Goal: Information Seeking & Learning: Check status

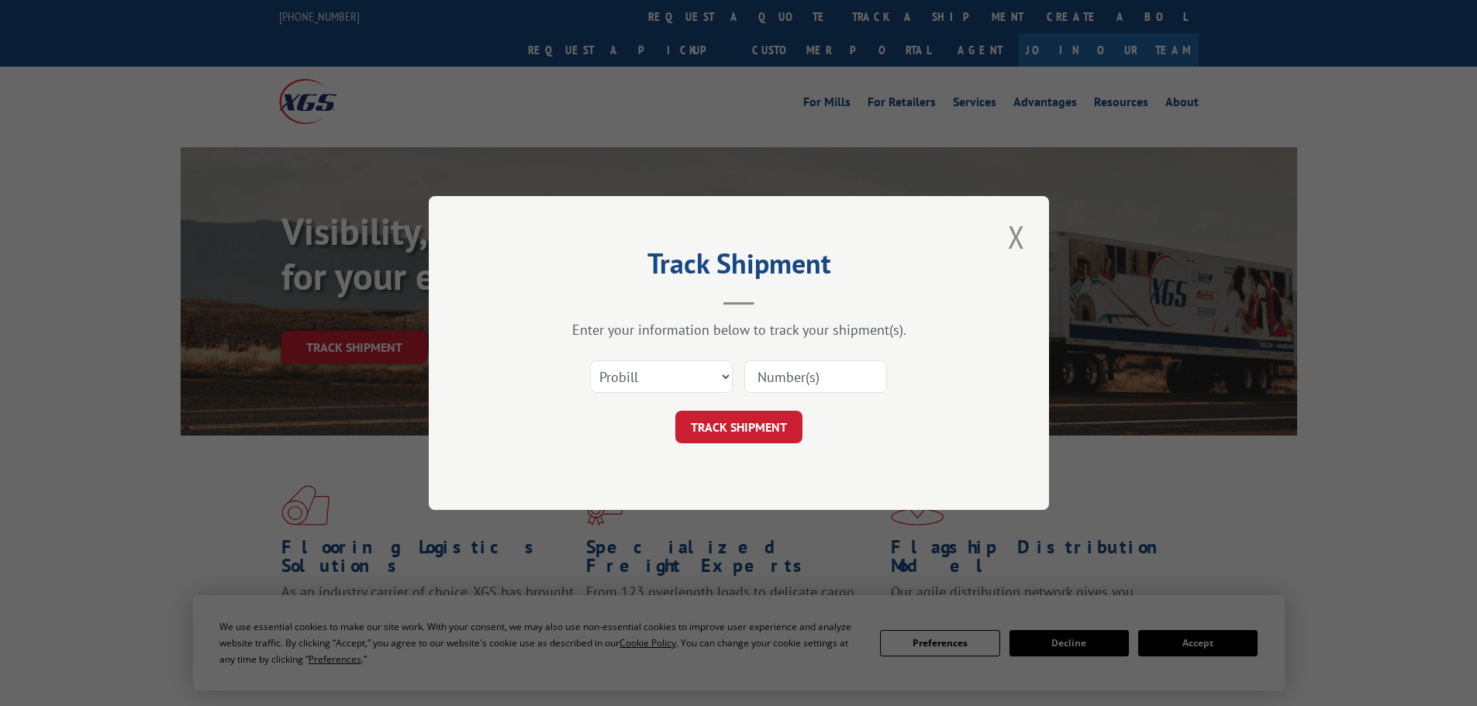
select select "bol"
click at [590, 360] on select "Select category... Probill BOL PO" at bounding box center [661, 376] width 143 height 33
click at [751, 384] on input at bounding box center [815, 376] width 143 height 33
paste input "55A1206"
type input "55A1206"
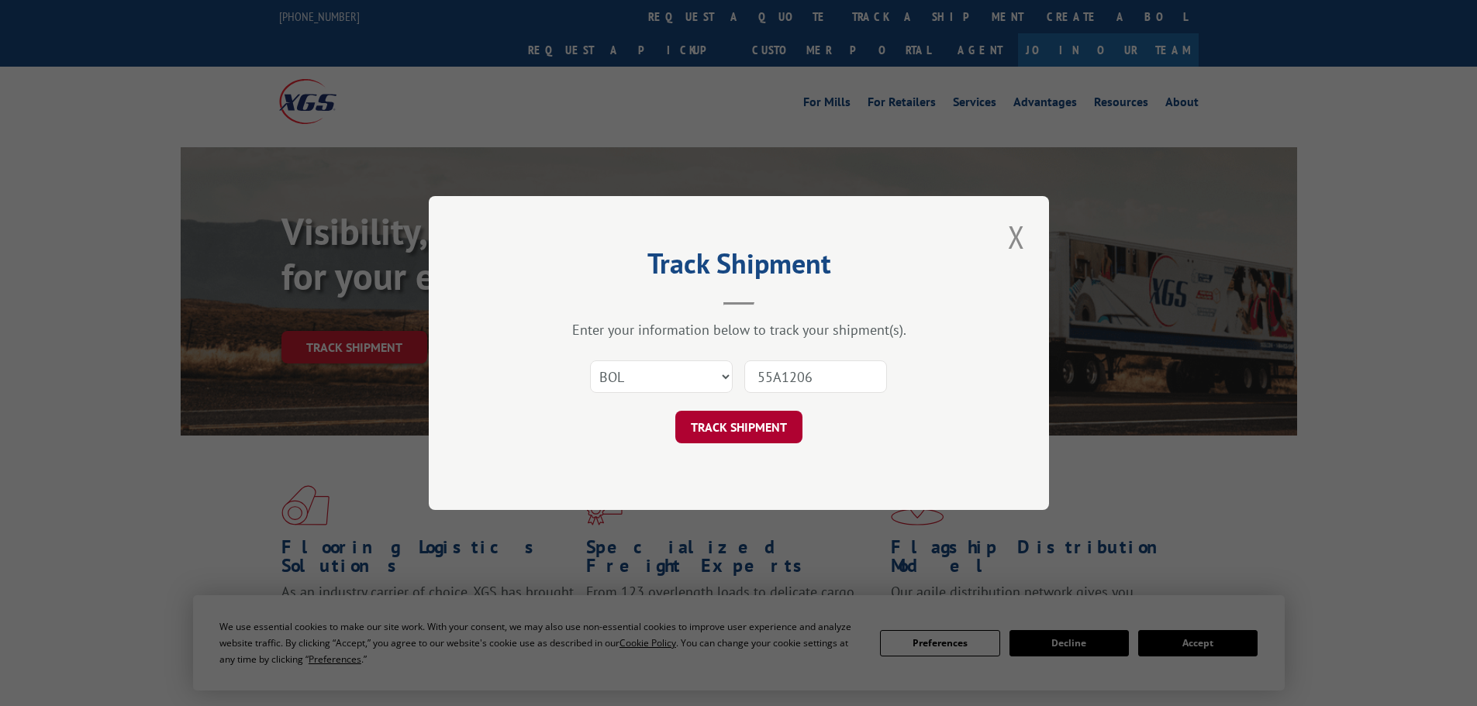
click at [738, 416] on button "TRACK SHIPMENT" at bounding box center [738, 427] width 127 height 33
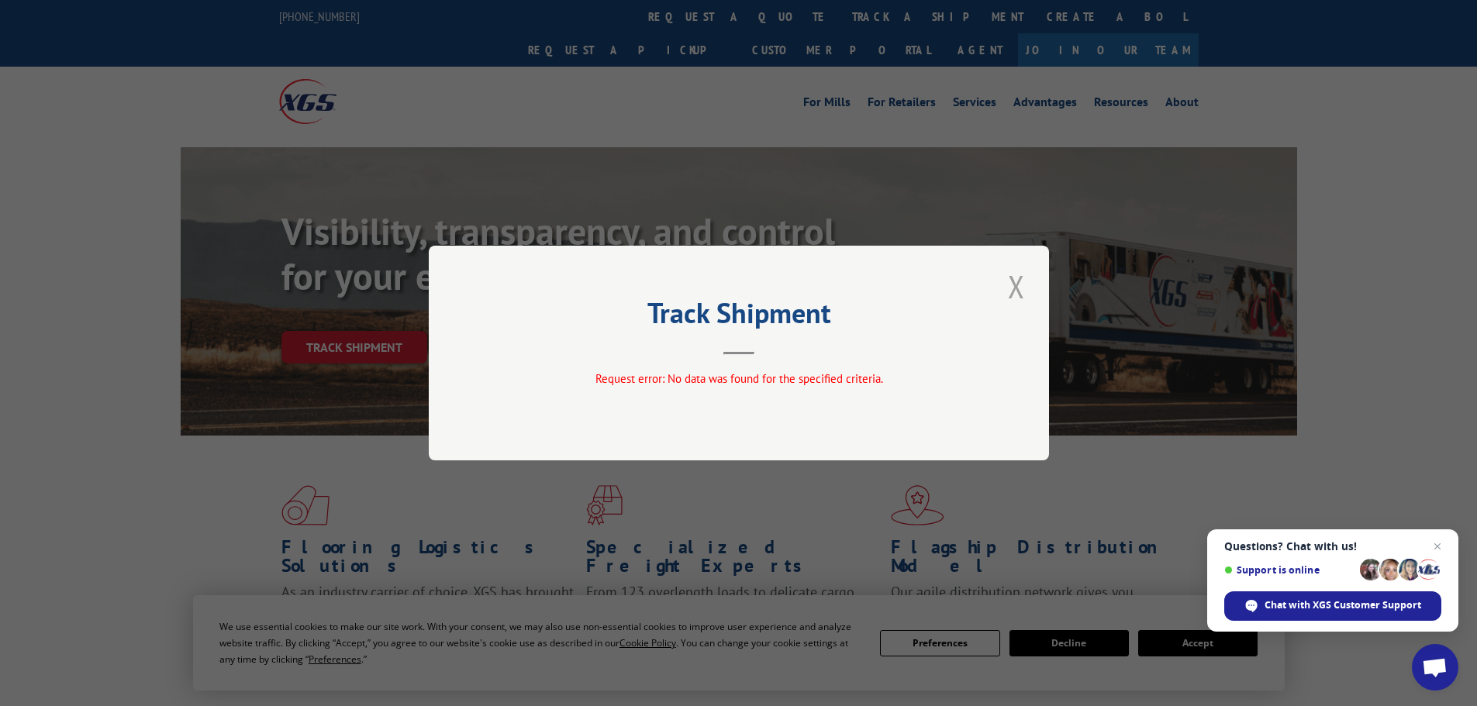
click at [1020, 284] on button "Close modal" at bounding box center [1016, 286] width 26 height 43
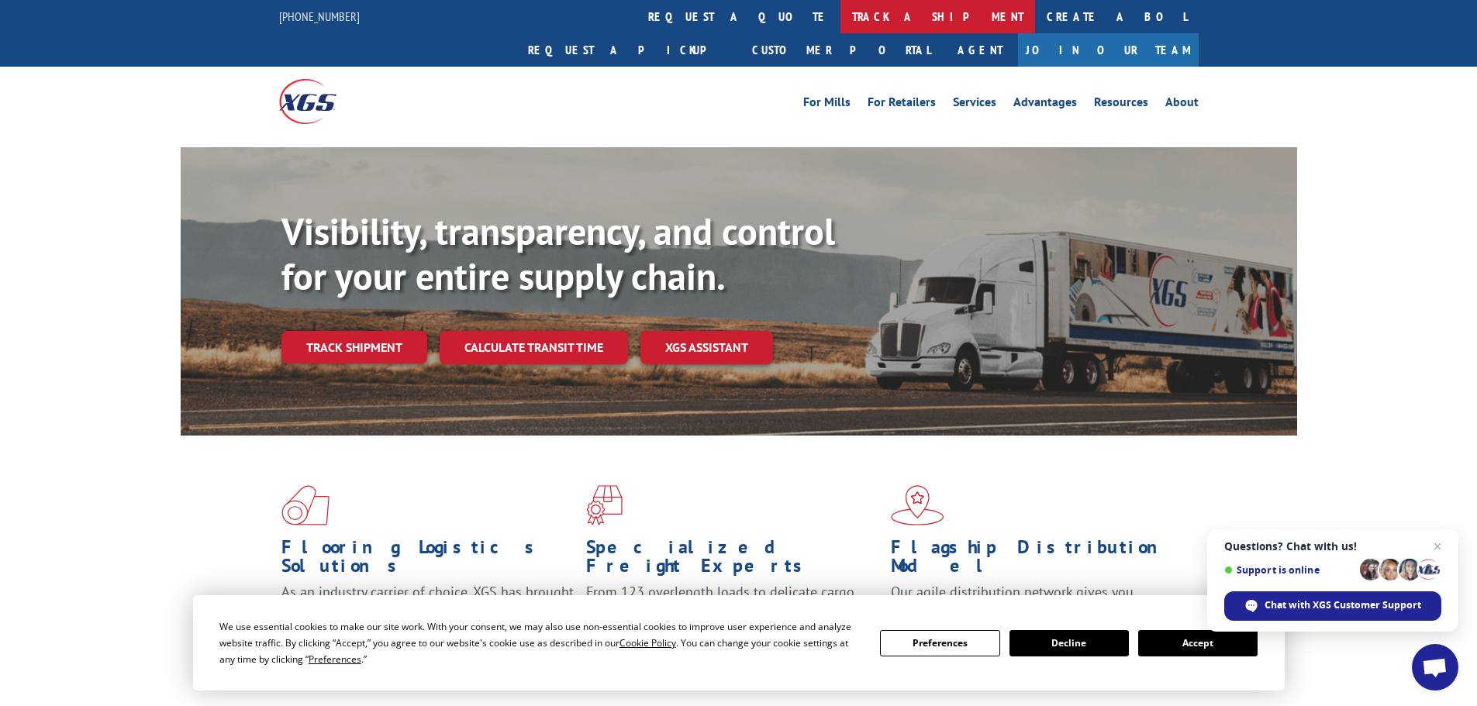
click at [840, 17] on link "track a shipment" at bounding box center [937, 16] width 195 height 33
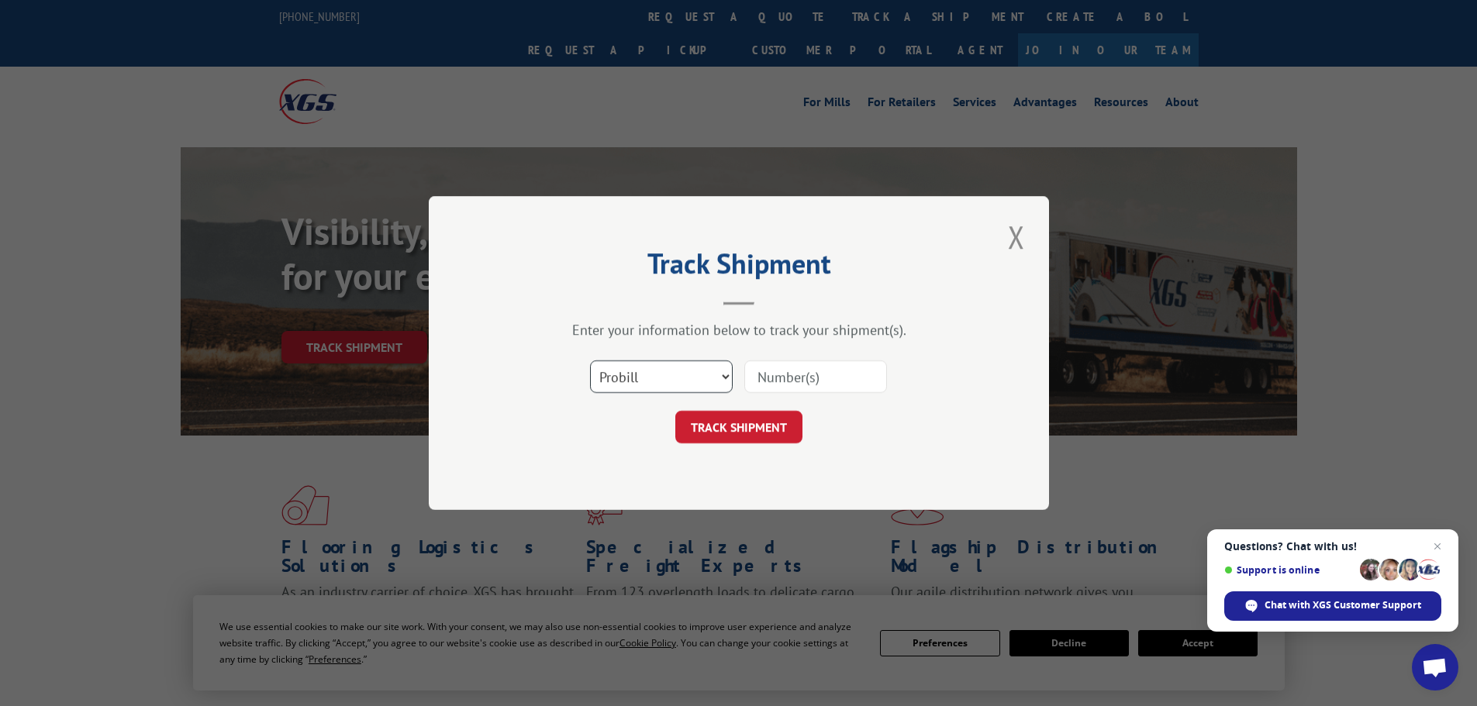
click at [703, 381] on select "Select category... Probill BOL PO" at bounding box center [661, 376] width 143 height 33
select select "bol"
click at [590, 360] on select "Select category... Probill BOL PO" at bounding box center [661, 376] width 143 height 33
click at [787, 380] on input at bounding box center [815, 376] width 143 height 33
paste input "56C4896"
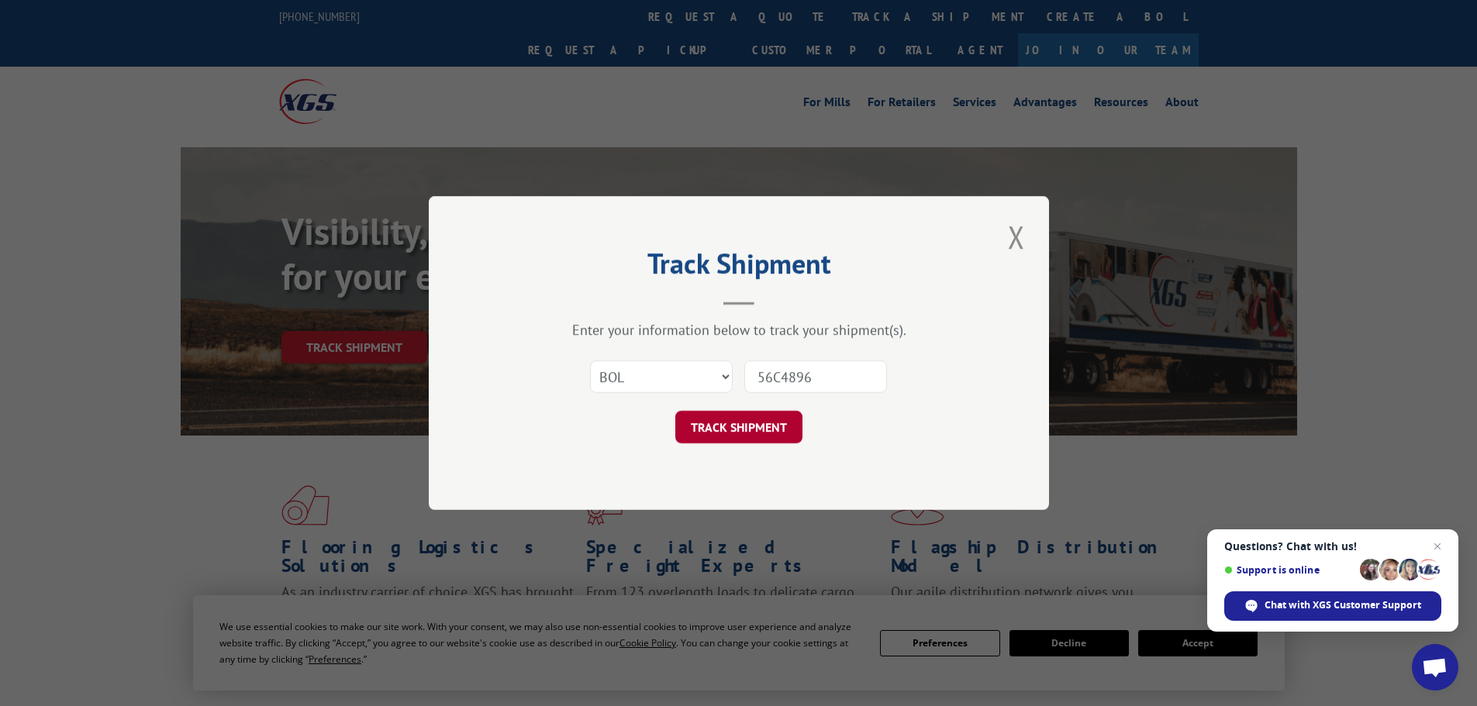
type input "56C4896"
click at [722, 427] on button "TRACK SHIPMENT" at bounding box center [738, 427] width 127 height 33
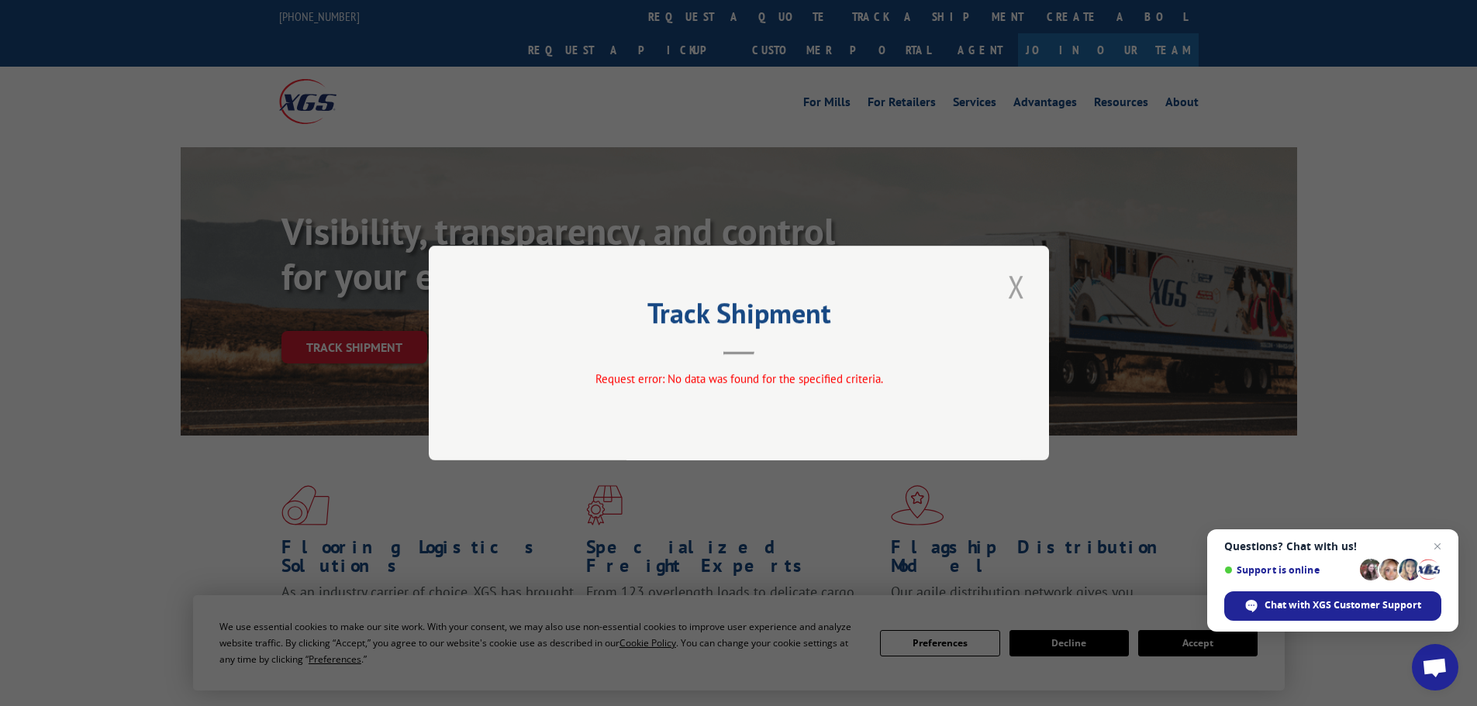
click at [1020, 282] on button "Close modal" at bounding box center [1016, 286] width 26 height 43
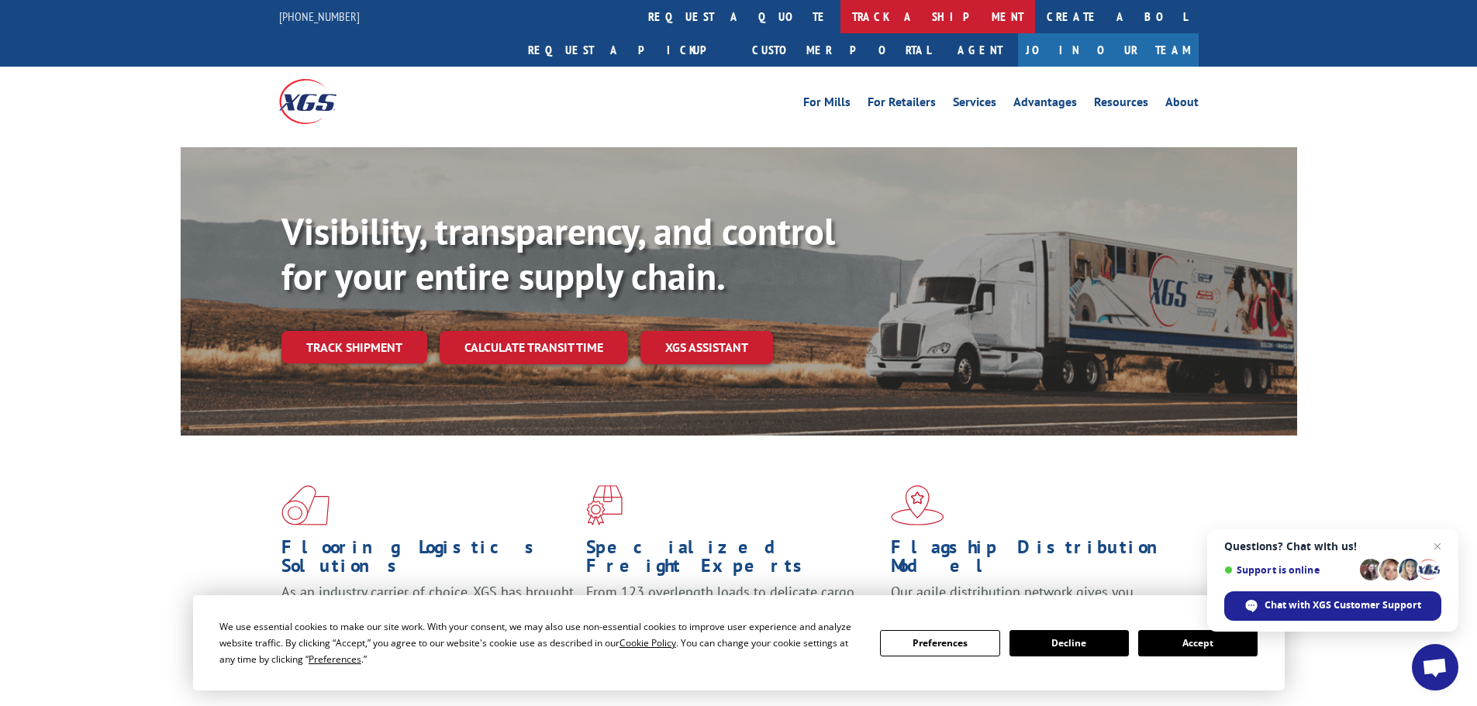
click at [840, 20] on link "track a shipment" at bounding box center [937, 16] width 195 height 33
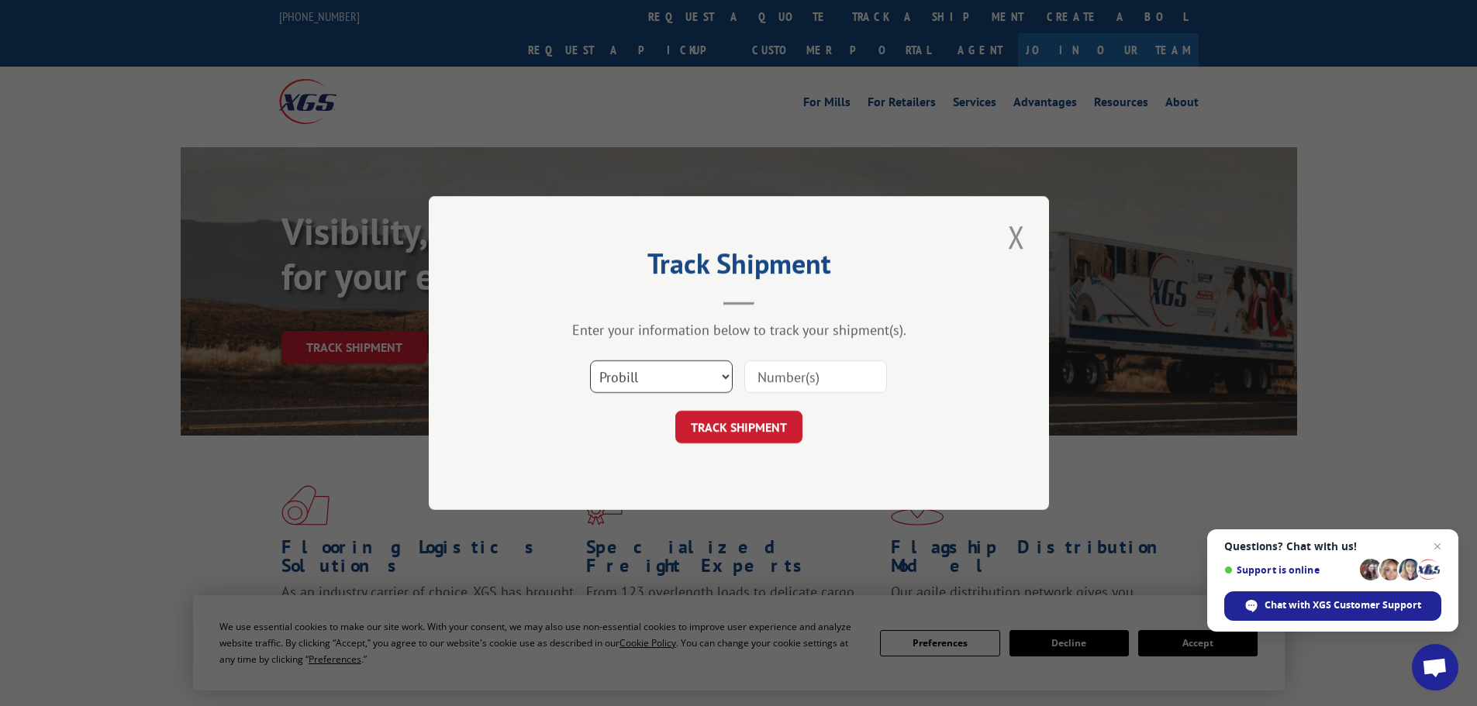
click at [681, 385] on select "Select category... Probill BOL PO" at bounding box center [661, 376] width 143 height 33
click at [621, 495] on div "Track Shipment Enter your information below to track your shipment(s). Select c…" at bounding box center [739, 353] width 620 height 314
click at [669, 366] on select "Select category... Probill BOL PO" at bounding box center [661, 376] width 143 height 33
select select "po"
click at [590, 360] on select "Select category... Probill BOL PO" at bounding box center [661, 376] width 143 height 33
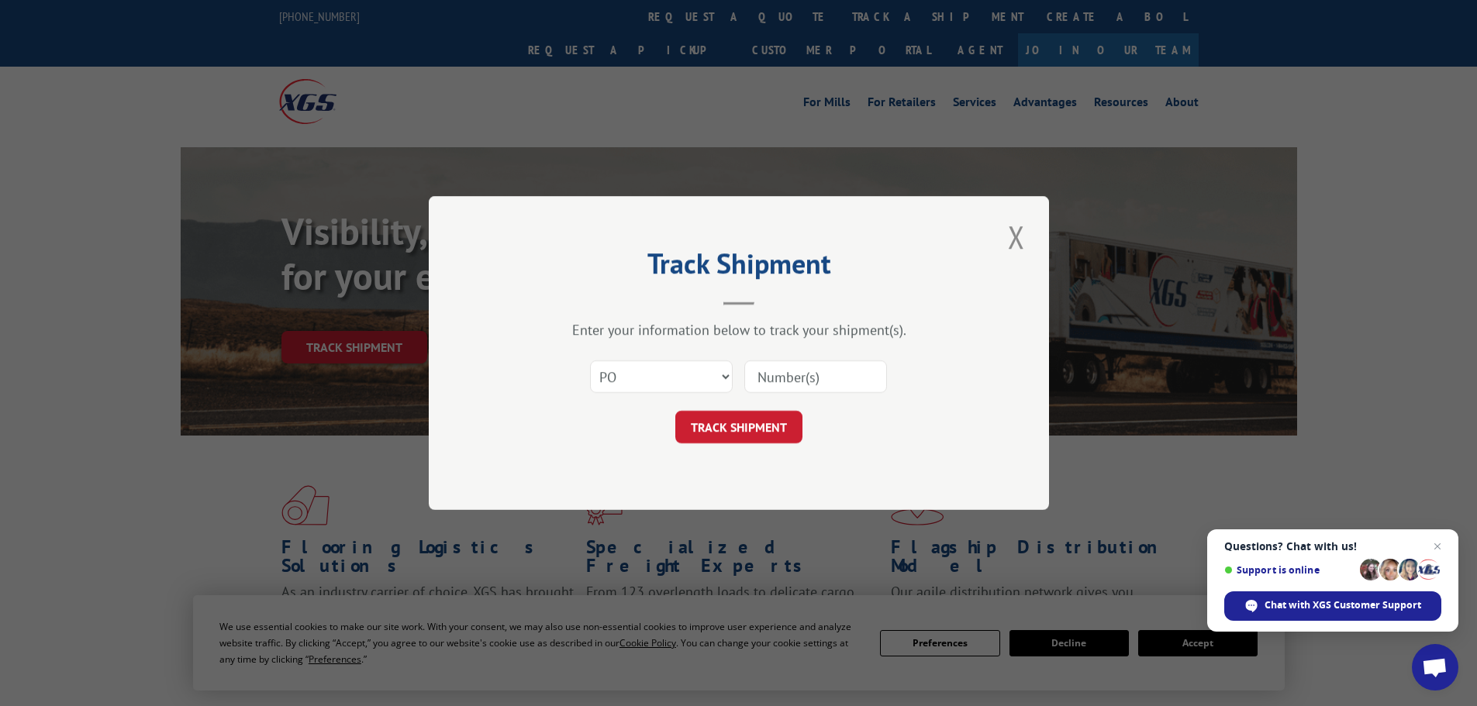
click at [794, 367] on input at bounding box center [815, 376] width 143 height 33
paste input "70132583"
type input "70132583"
click at [756, 408] on form "Select category... Probill BOL PO 70132583 TRACK SHIPMENT" at bounding box center [738, 397] width 465 height 92
click at [732, 426] on button "TRACK SHIPMENT" at bounding box center [738, 427] width 127 height 33
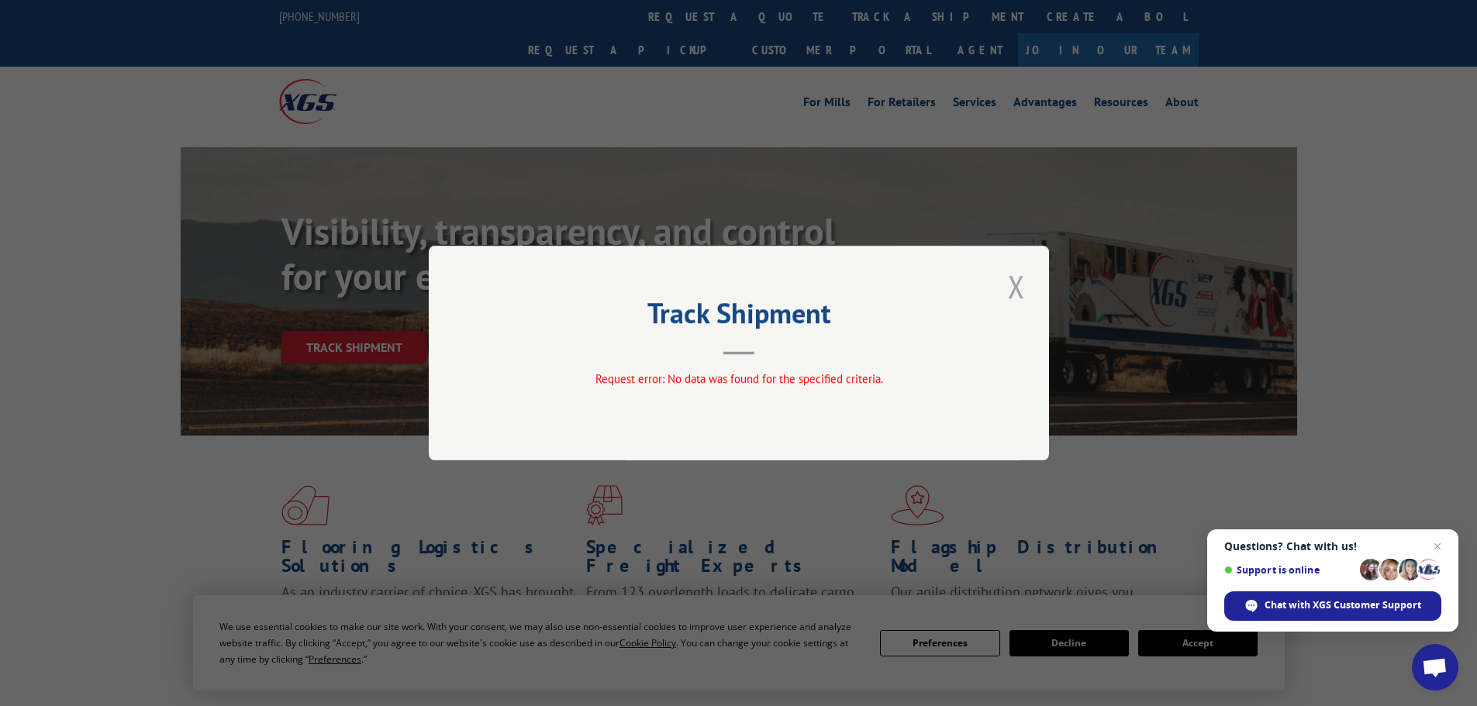
click at [1020, 288] on button "Close modal" at bounding box center [1016, 286] width 26 height 43
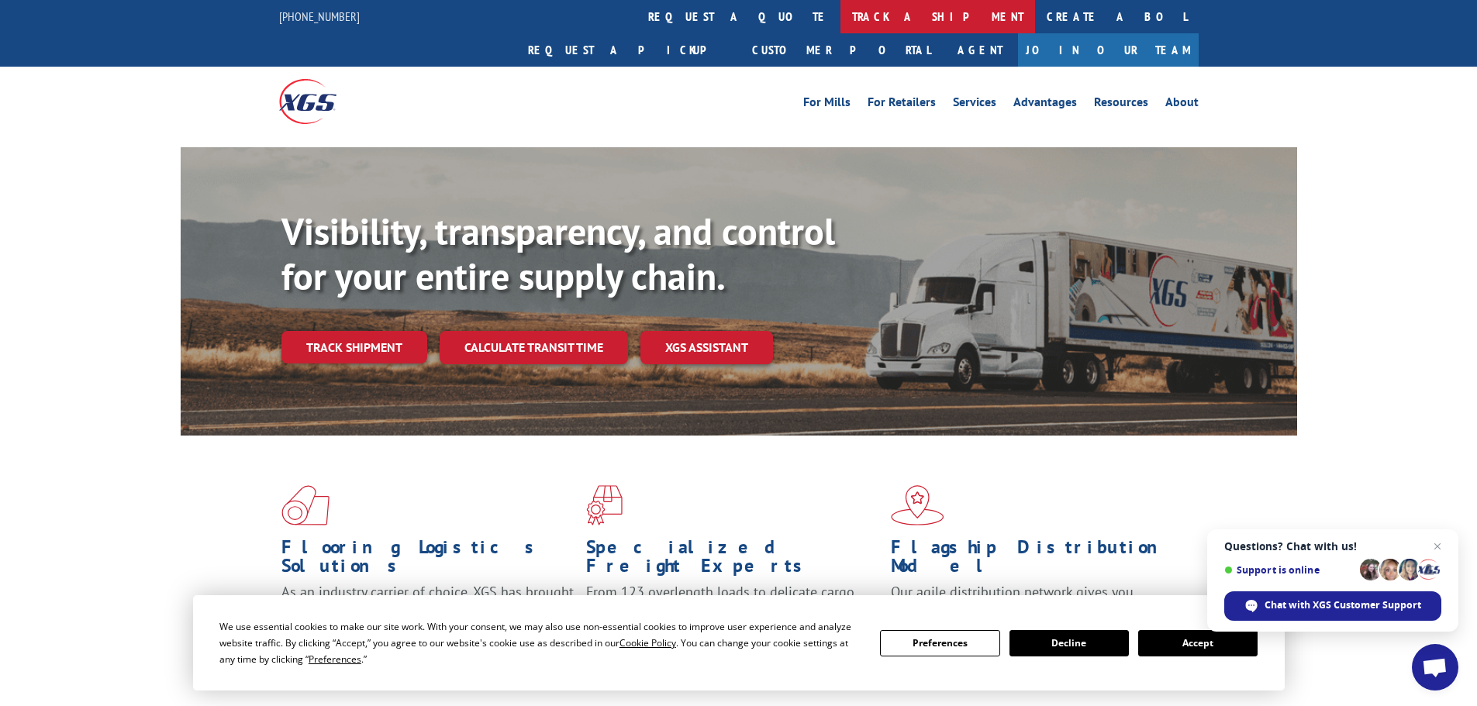
click at [840, 18] on link "track a shipment" at bounding box center [937, 16] width 195 height 33
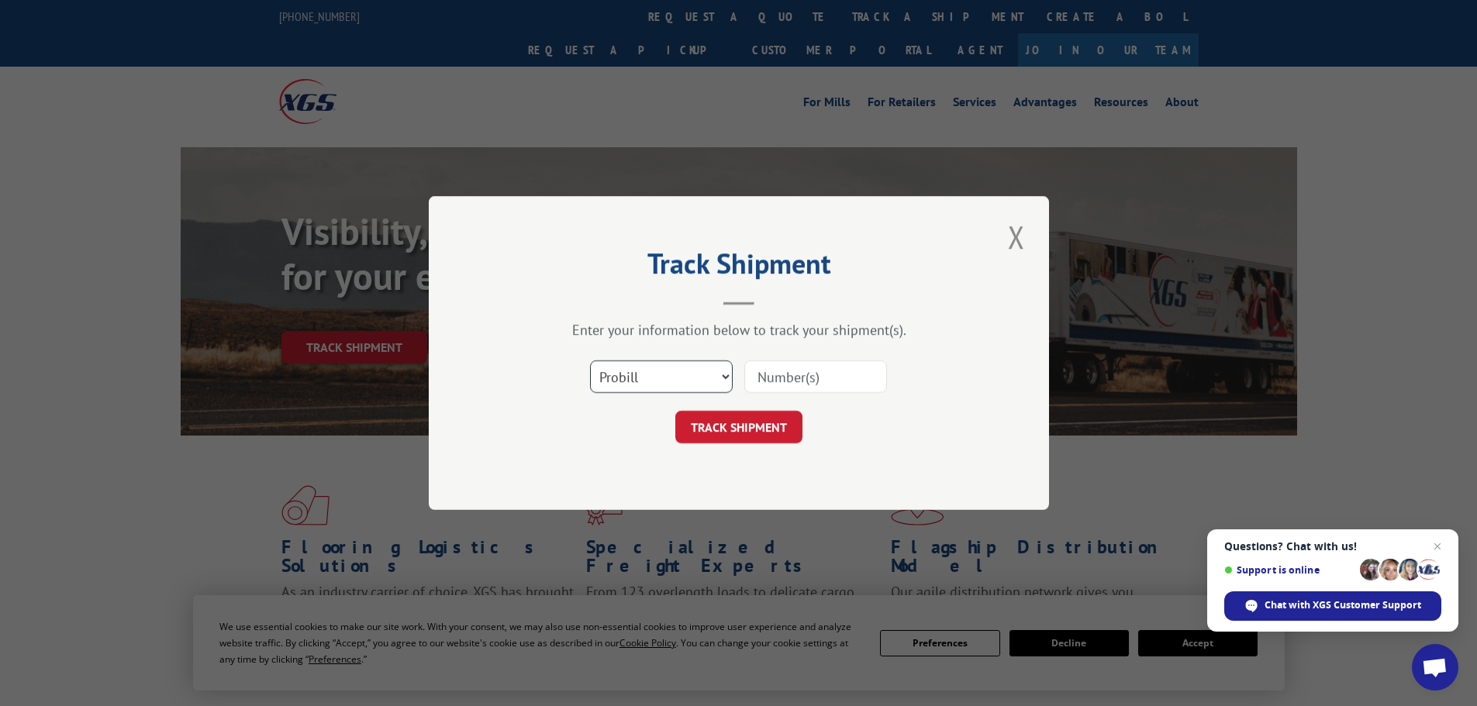
click at [713, 375] on select "Select category... Probill BOL PO" at bounding box center [661, 376] width 143 height 33
select select "po"
click at [590, 360] on select "Select category... Probill BOL PO" at bounding box center [661, 376] width 143 height 33
drag, startPoint x: 791, startPoint y: 370, endPoint x: 853, endPoint y: 353, distance: 64.9
click at [791, 370] on input at bounding box center [815, 376] width 143 height 33
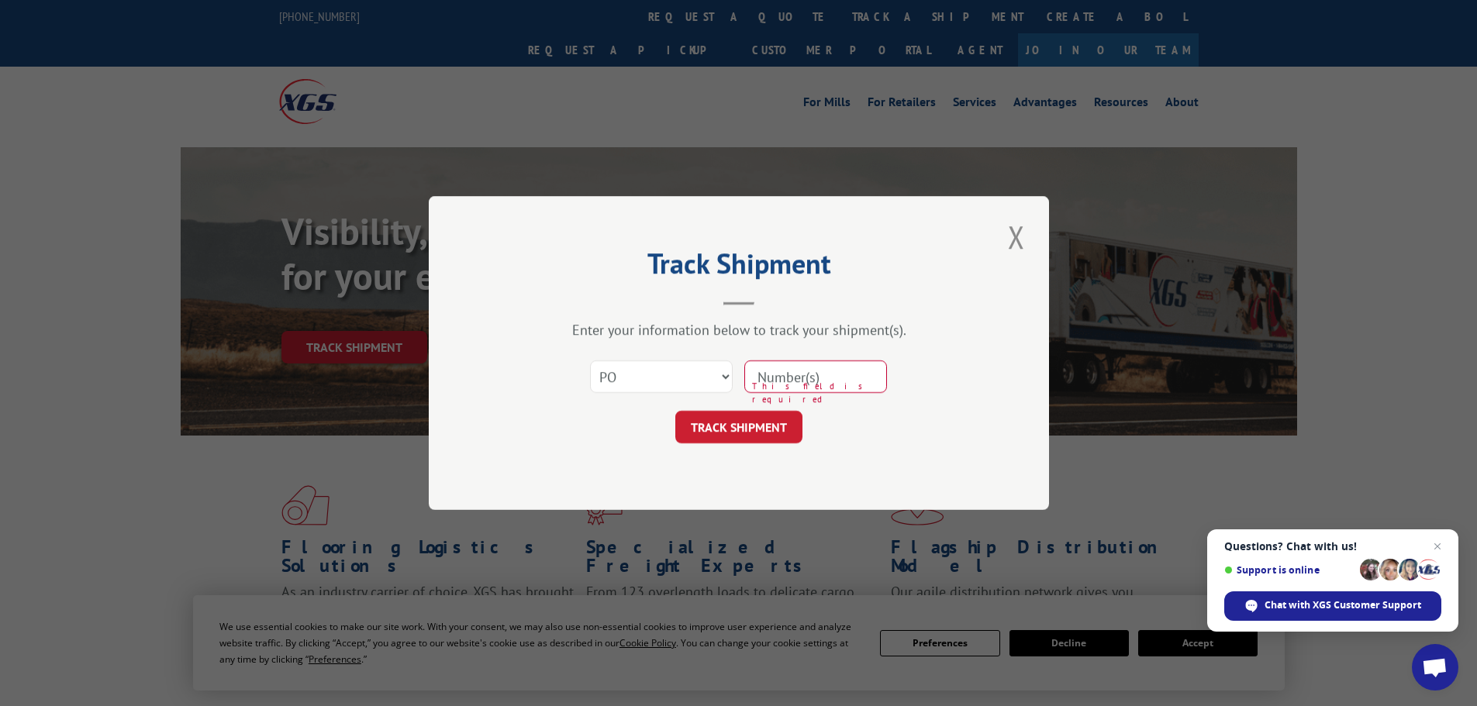
click at [787, 380] on input at bounding box center [815, 376] width 143 height 33
paste input "70128579"
type input "70128579"
click at [739, 422] on button "TRACK SHIPMENT" at bounding box center [738, 427] width 127 height 33
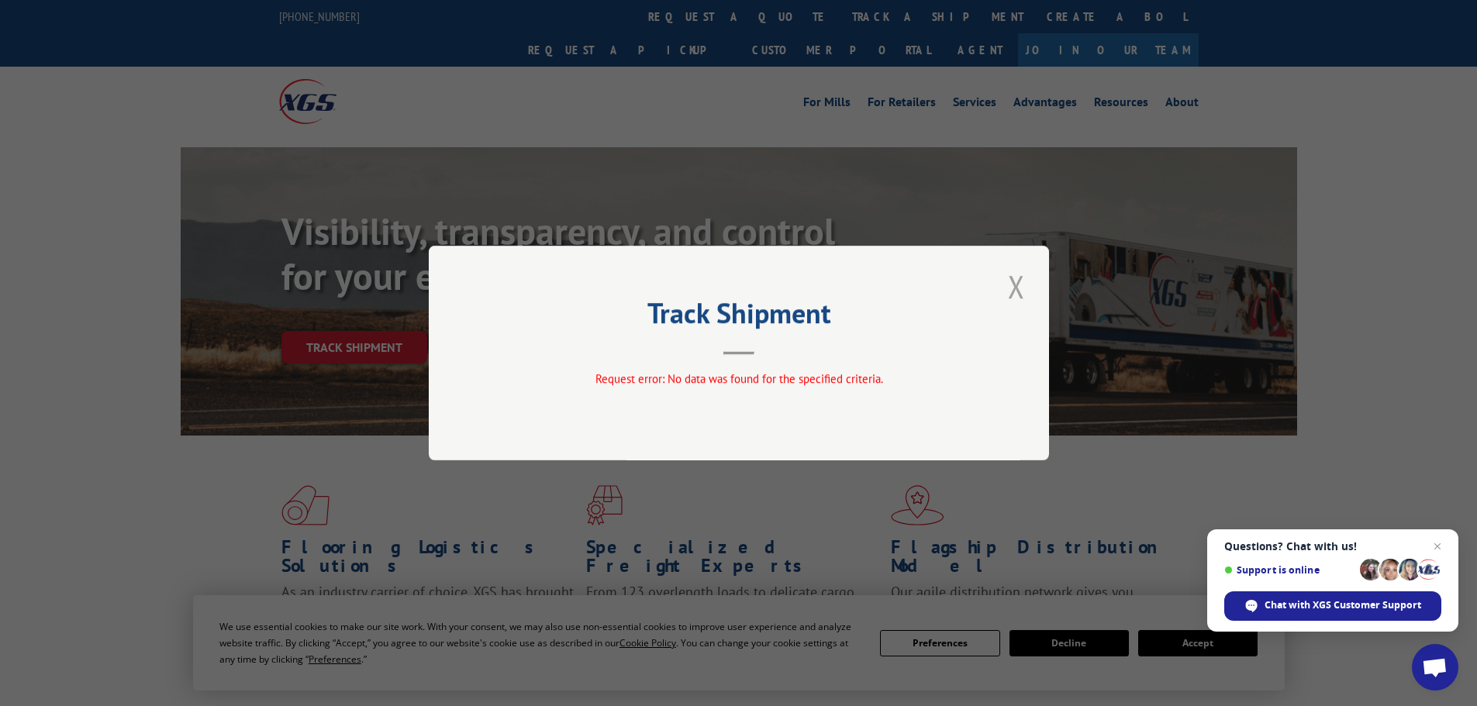
click at [1011, 285] on button "Close modal" at bounding box center [1016, 286] width 26 height 43
